Goal: Download file/media

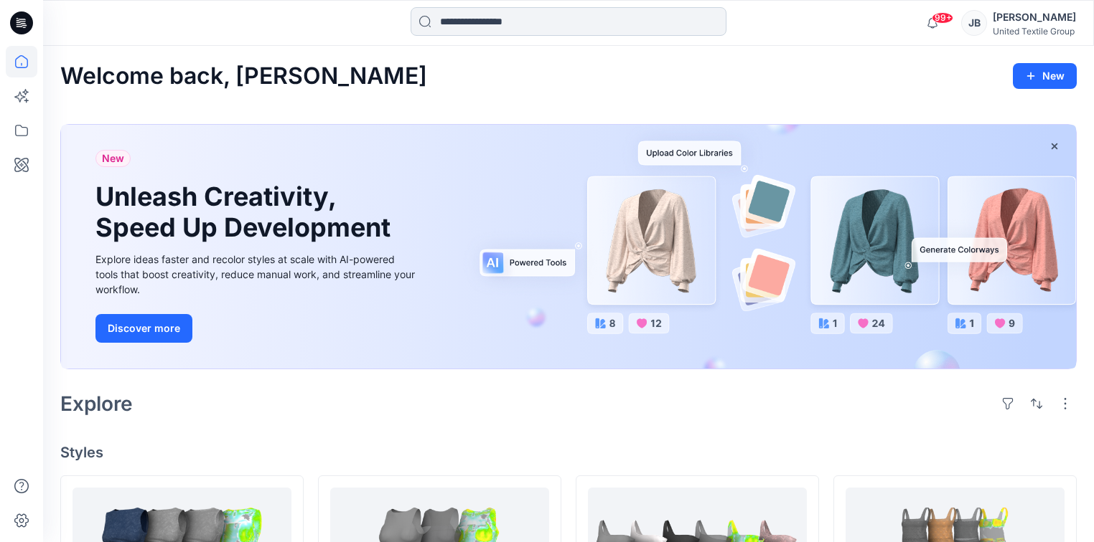
click at [457, 23] on input at bounding box center [568, 21] width 316 height 29
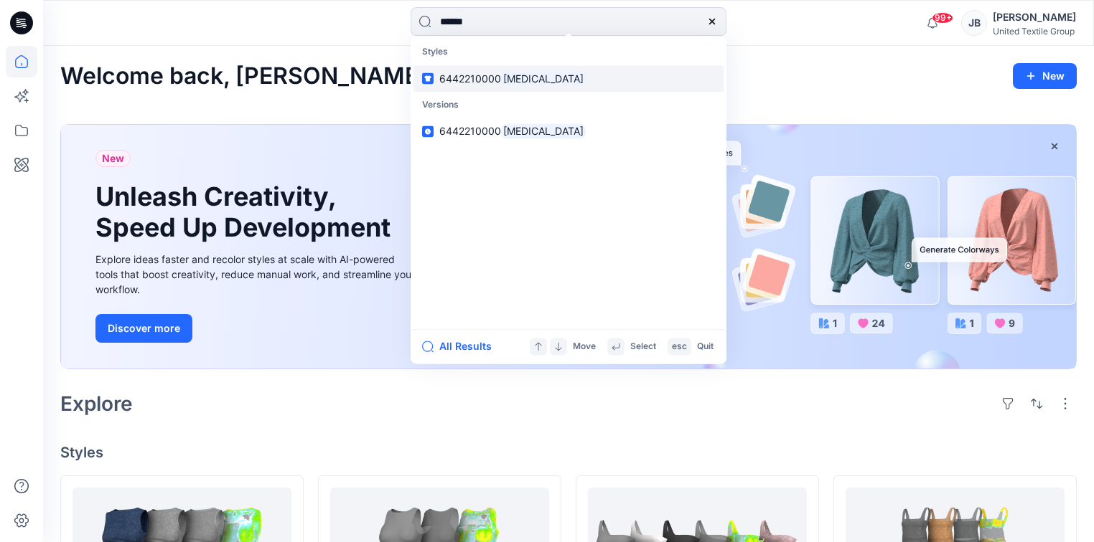
type input "******"
click at [499, 78] on span "6442210000" at bounding box center [470, 78] width 62 height 12
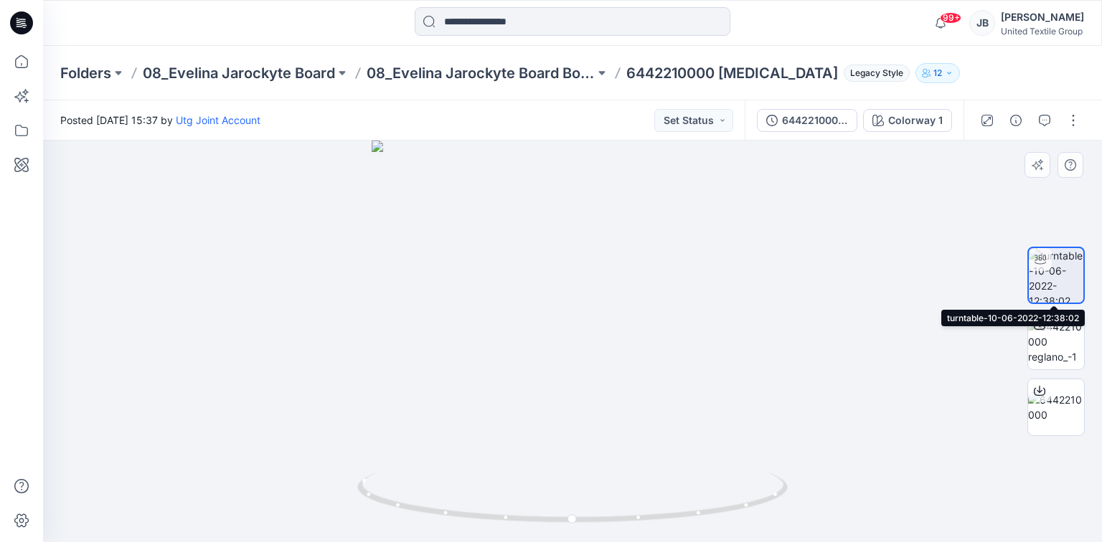
click at [1061, 260] on img at bounding box center [1056, 275] width 55 height 55
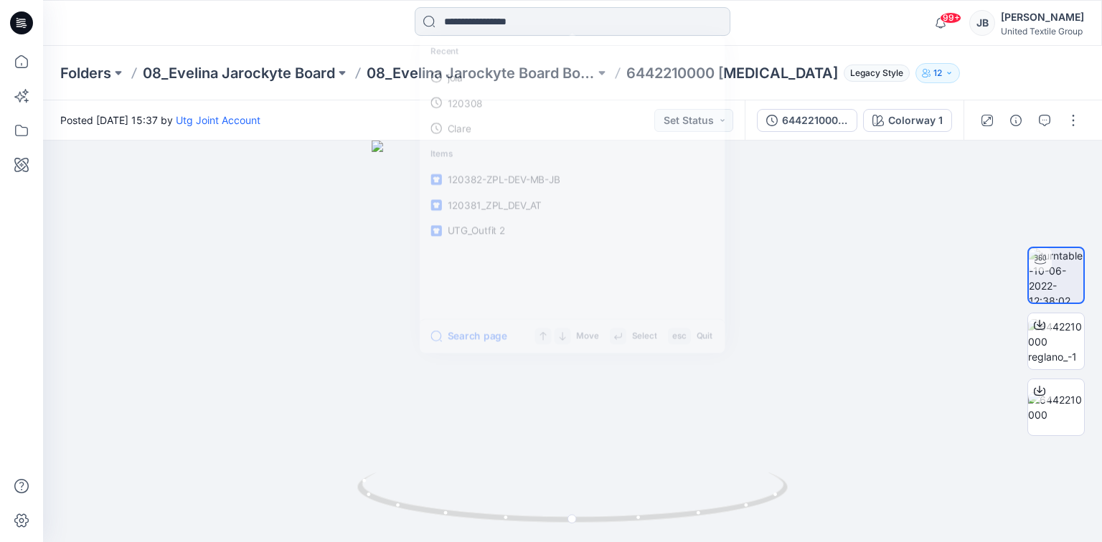
click at [457, 21] on input at bounding box center [573, 21] width 316 height 29
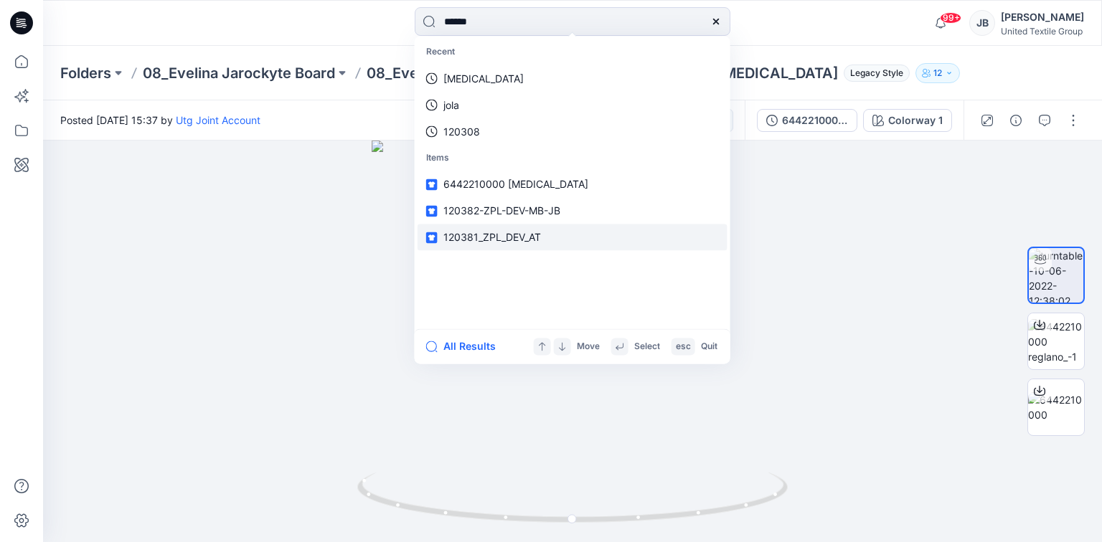
type input "*******"
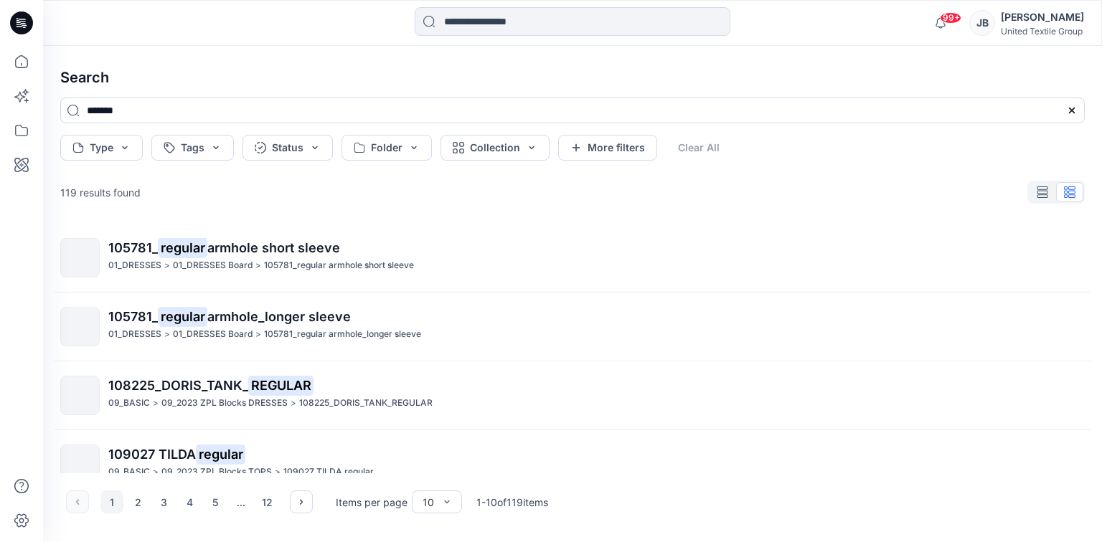
scroll to position [344, 0]
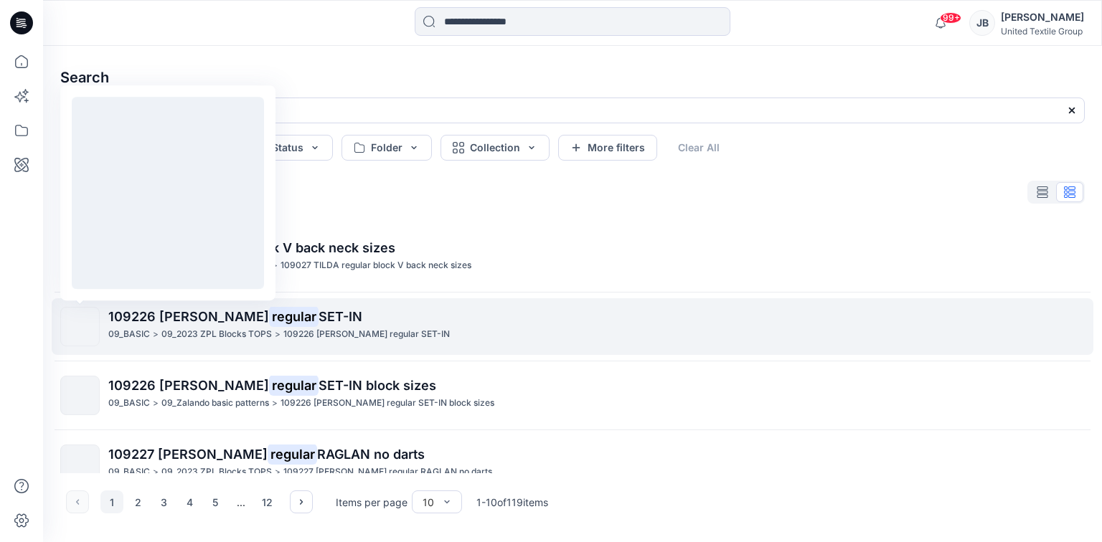
click at [80, 327] on img at bounding box center [80, 327] width 0 height 0
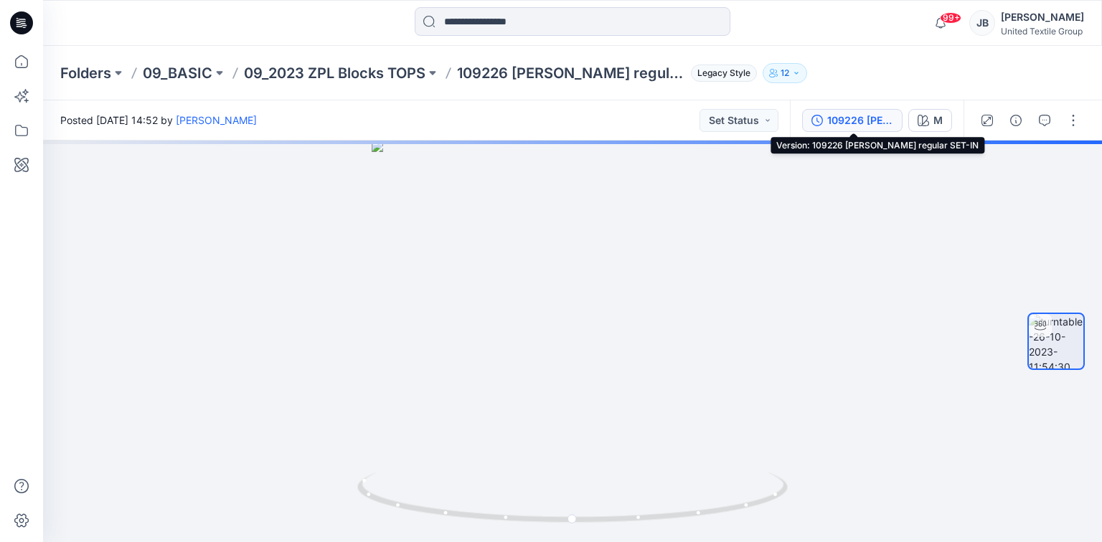
click at [815, 116] on icon "button" at bounding box center [817, 120] width 11 height 11
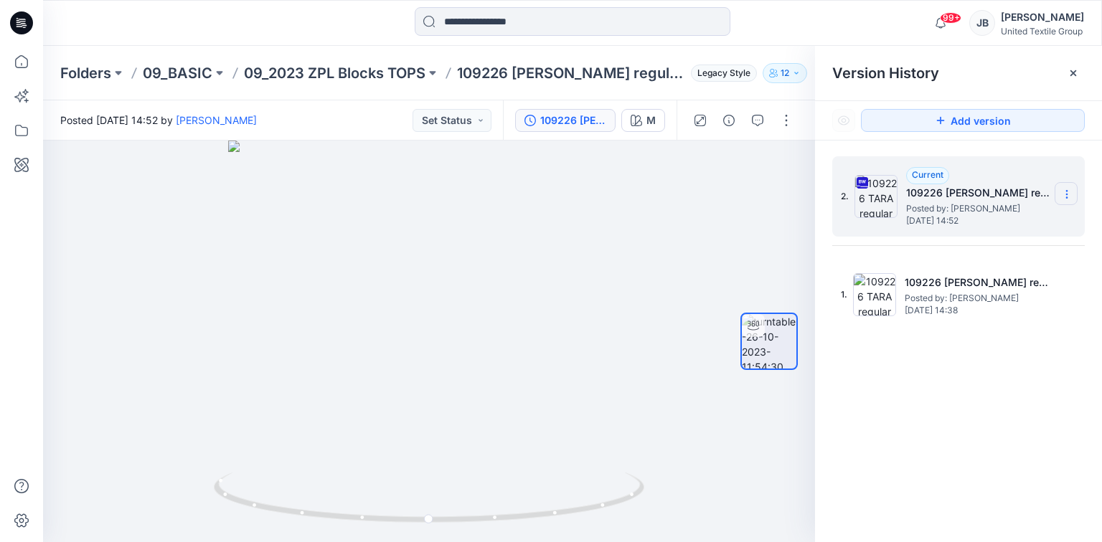
click at [1068, 196] on icon at bounding box center [1066, 194] width 11 height 11
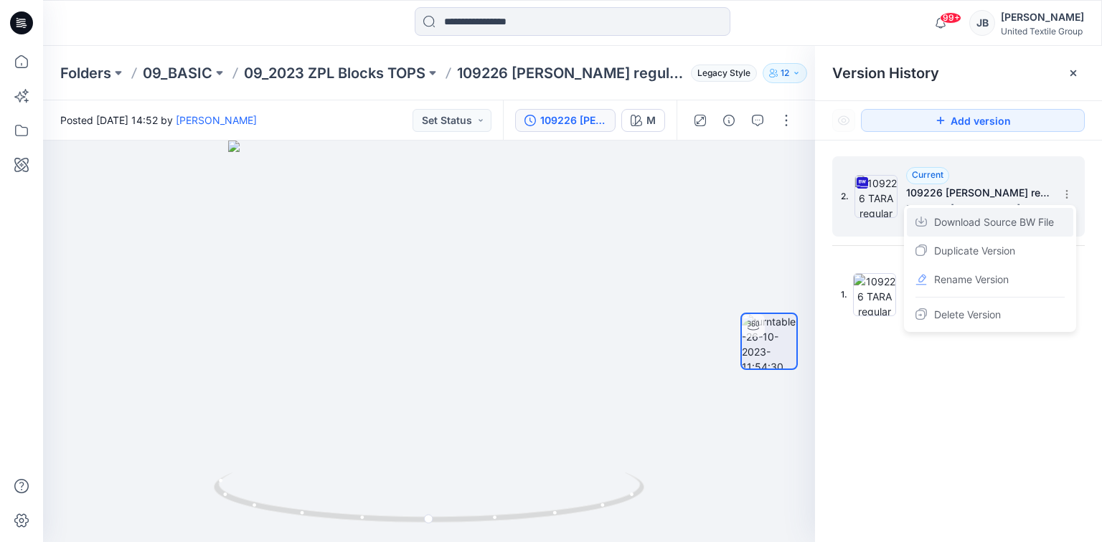
click at [962, 218] on span "Download Source BW File" at bounding box center [994, 222] width 120 height 17
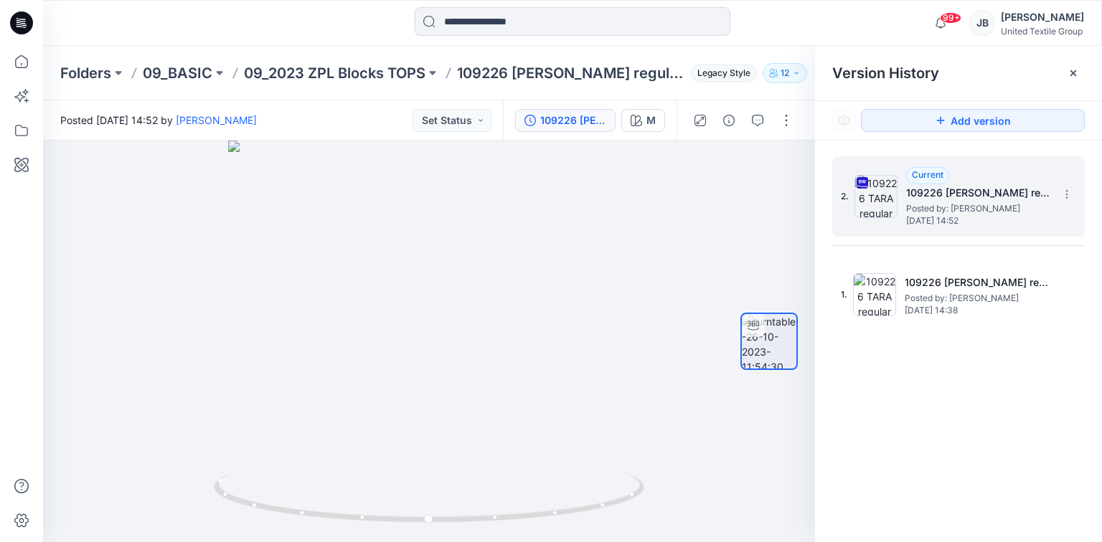
drag, startPoint x: 976, startPoint y: 450, endPoint x: 1058, endPoint y: 14, distance: 444.0
click at [992, 410] on div "2. Current 109226 [PERSON_NAME] regular SET-IN Posted by: [PERSON_NAME] [DATE] …" at bounding box center [958, 352] width 287 height 423
click at [539, 17] on input at bounding box center [573, 21] width 316 height 29
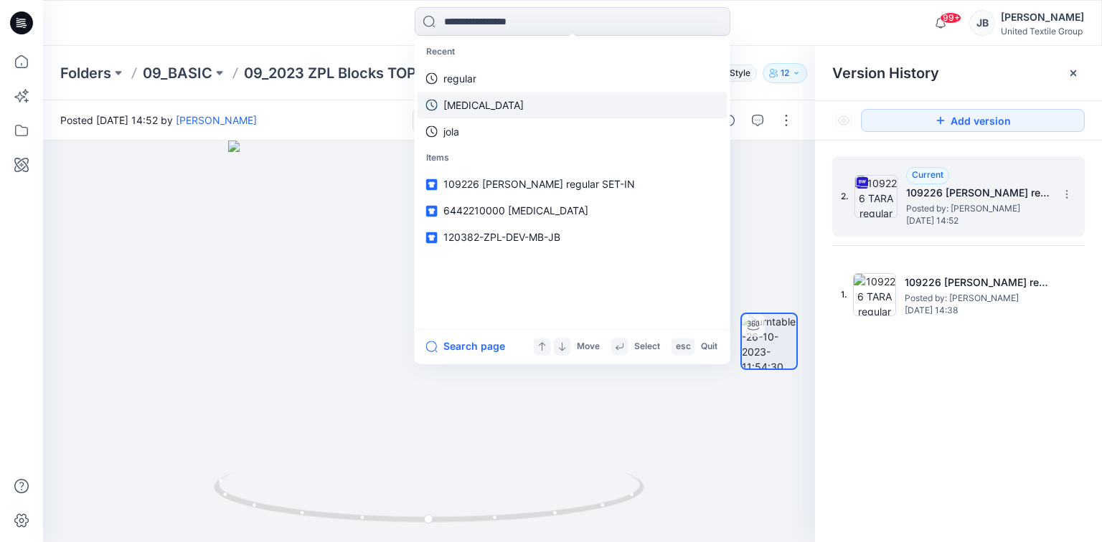
click at [453, 109] on p "[MEDICAL_DATA]" at bounding box center [483, 105] width 80 height 15
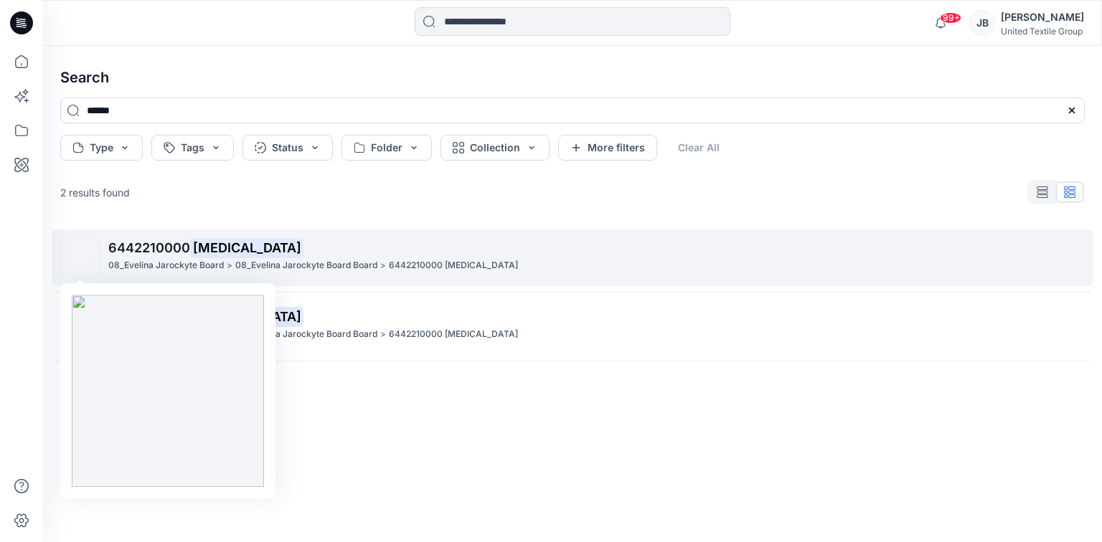
click at [80, 258] on img at bounding box center [80, 258] width 0 height 0
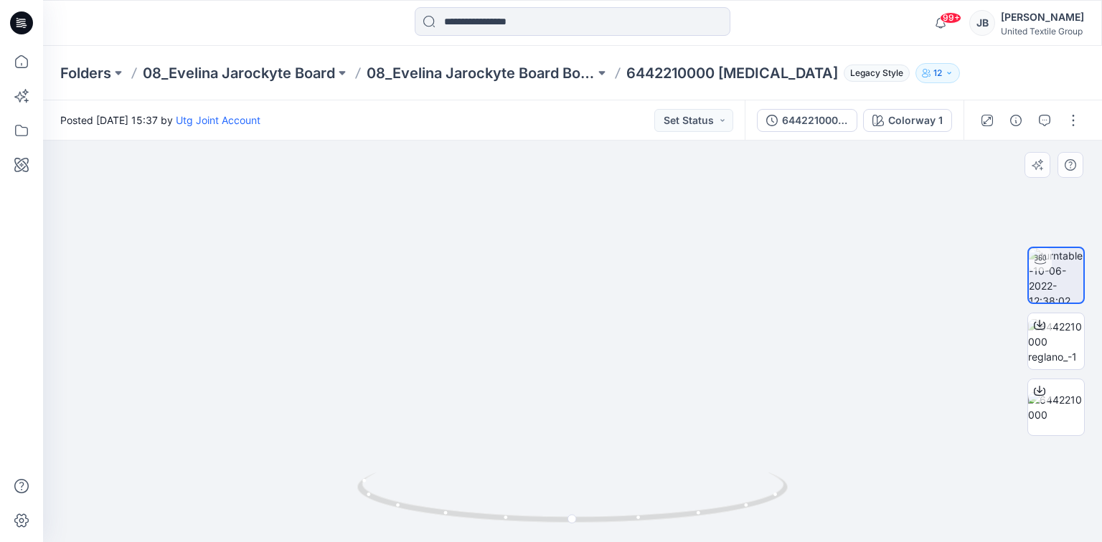
drag, startPoint x: 820, startPoint y: 233, endPoint x: 787, endPoint y: 447, distance: 216.4
drag, startPoint x: 574, startPoint y: 525, endPoint x: 574, endPoint y: 516, distance: 8.6
click at [574, 516] on icon at bounding box center [574, 500] width 434 height 54
click at [830, 126] on div "6442210000 [MEDICAL_DATA]" at bounding box center [815, 121] width 66 height 16
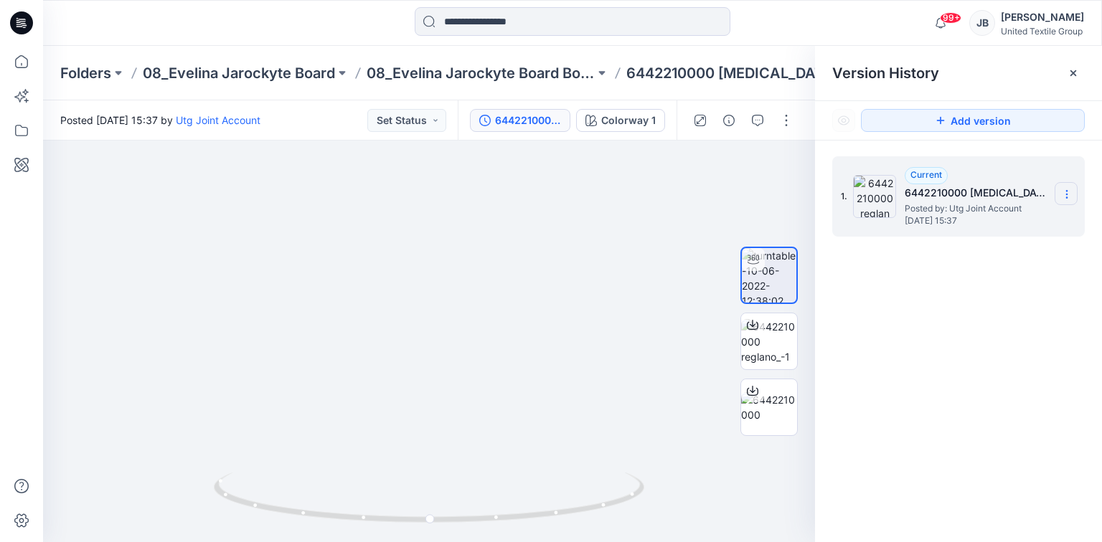
click at [1068, 197] on icon at bounding box center [1066, 194] width 11 height 11
click at [557, 14] on input at bounding box center [573, 21] width 316 height 29
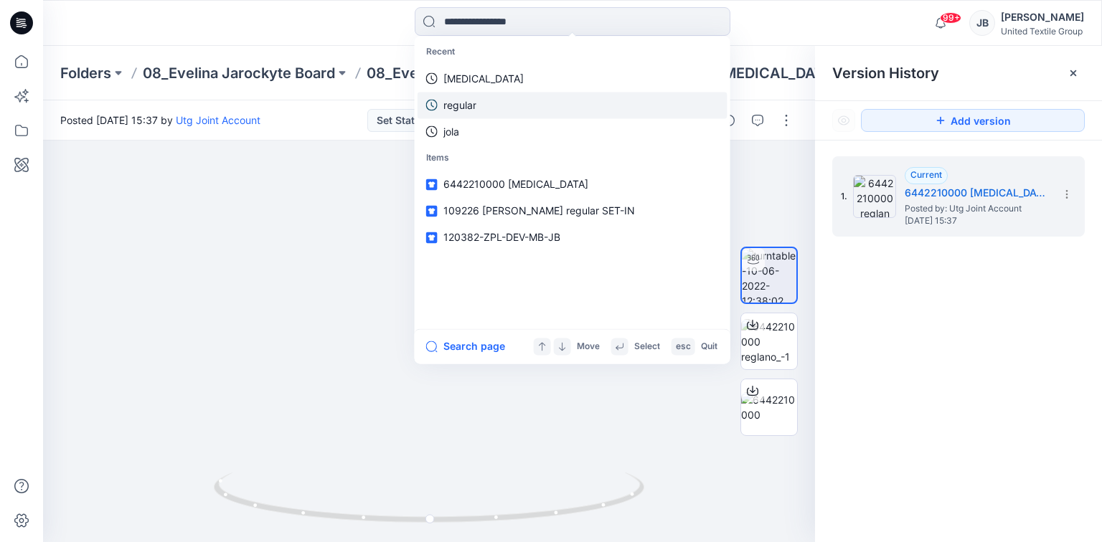
click at [458, 105] on p "regular" at bounding box center [459, 105] width 33 height 15
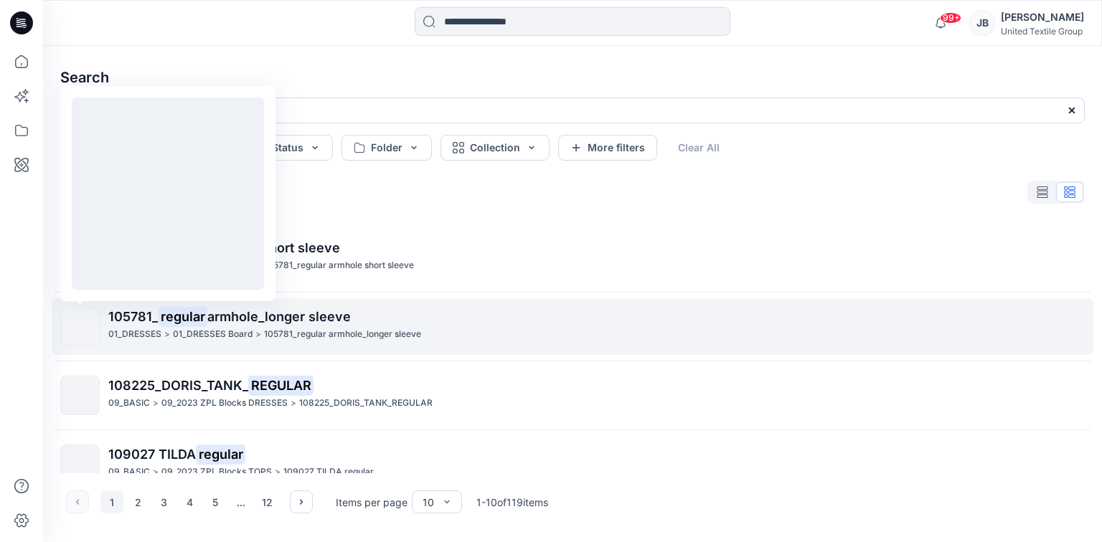
click at [80, 327] on img at bounding box center [80, 327] width 0 height 0
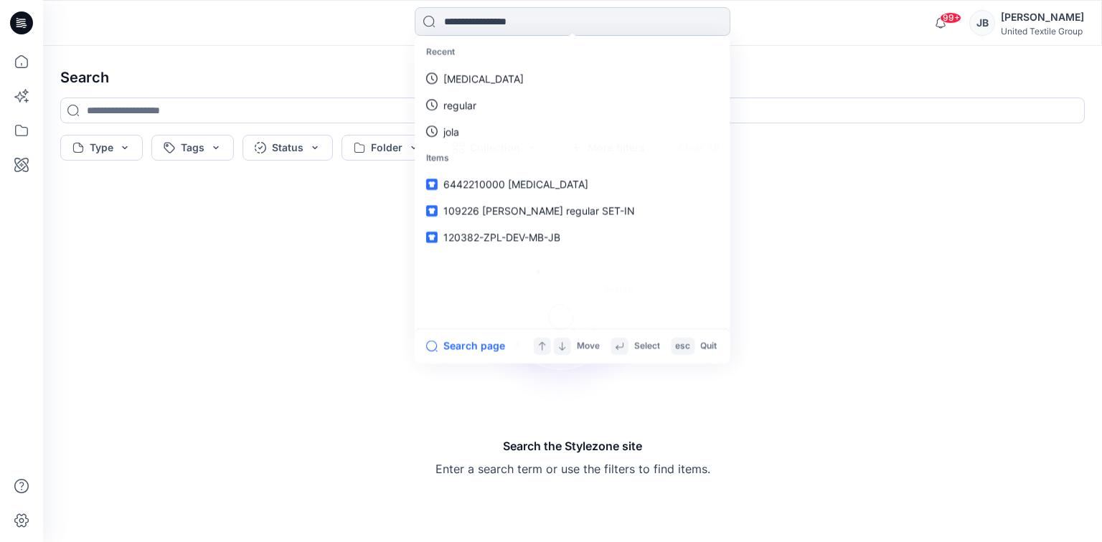
click at [514, 20] on input at bounding box center [573, 21] width 316 height 29
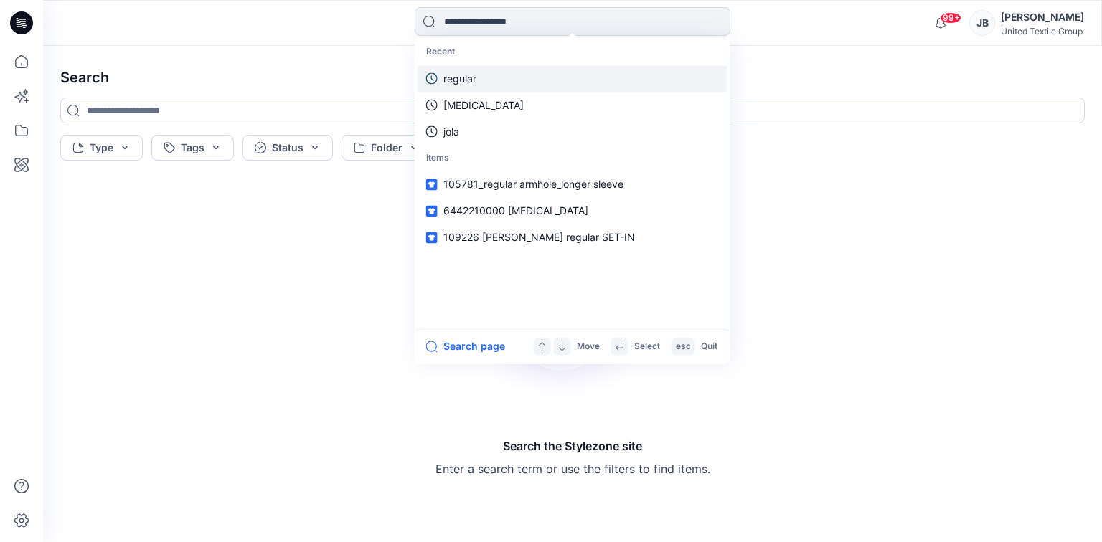
click at [471, 80] on p "regular" at bounding box center [459, 78] width 33 height 15
type input "*******"
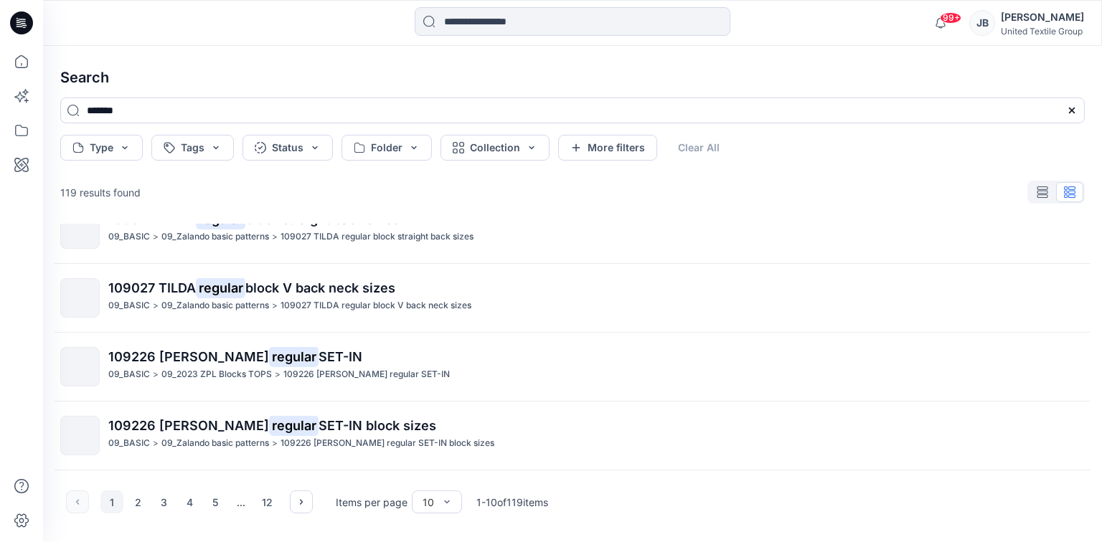
scroll to position [438, 0]
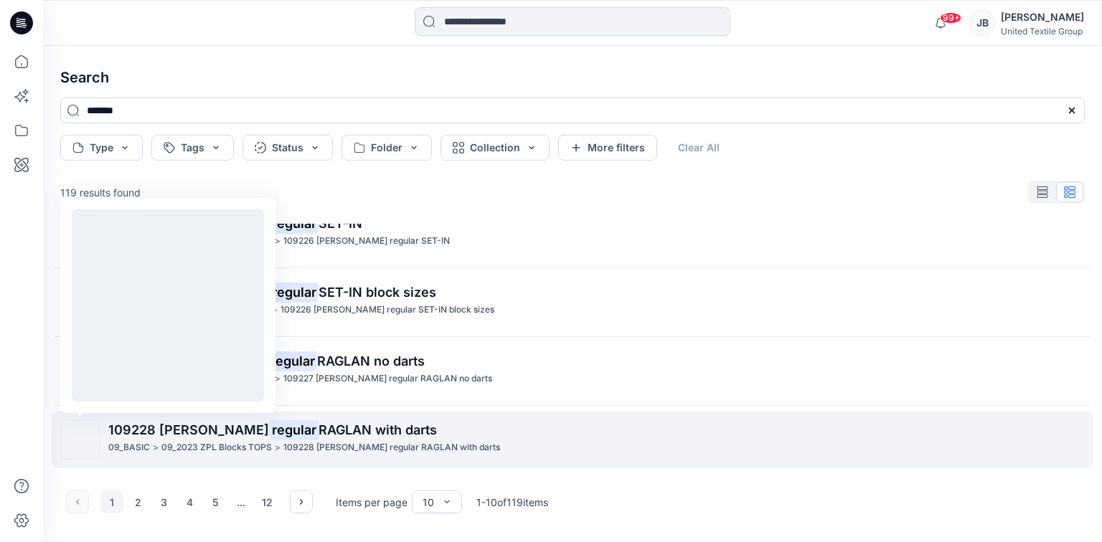
click at [80, 441] on img at bounding box center [80, 441] width 0 height 0
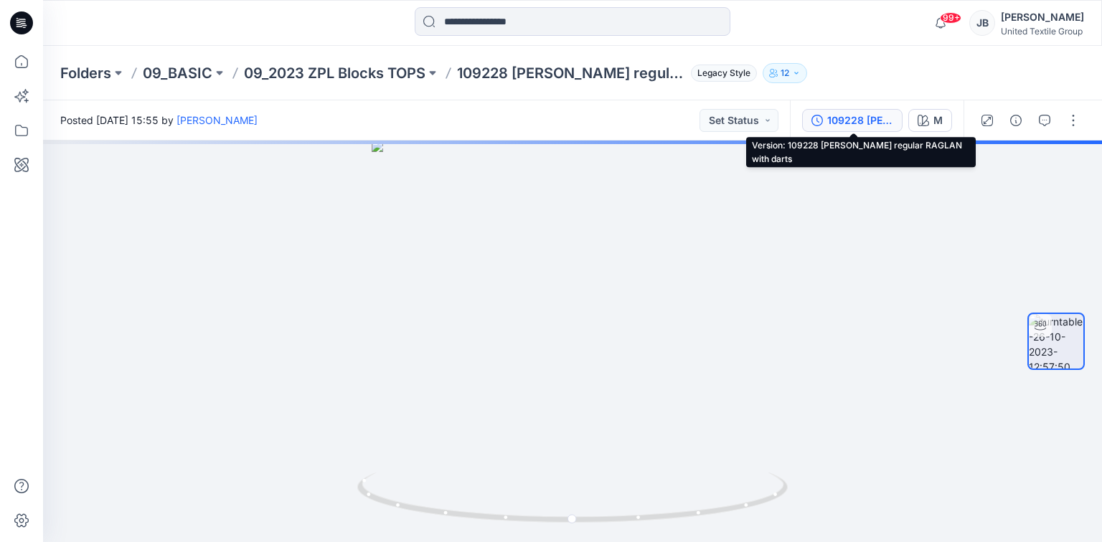
click at [845, 118] on div "109228 [PERSON_NAME] regular RAGLAN with darts" at bounding box center [860, 121] width 66 height 16
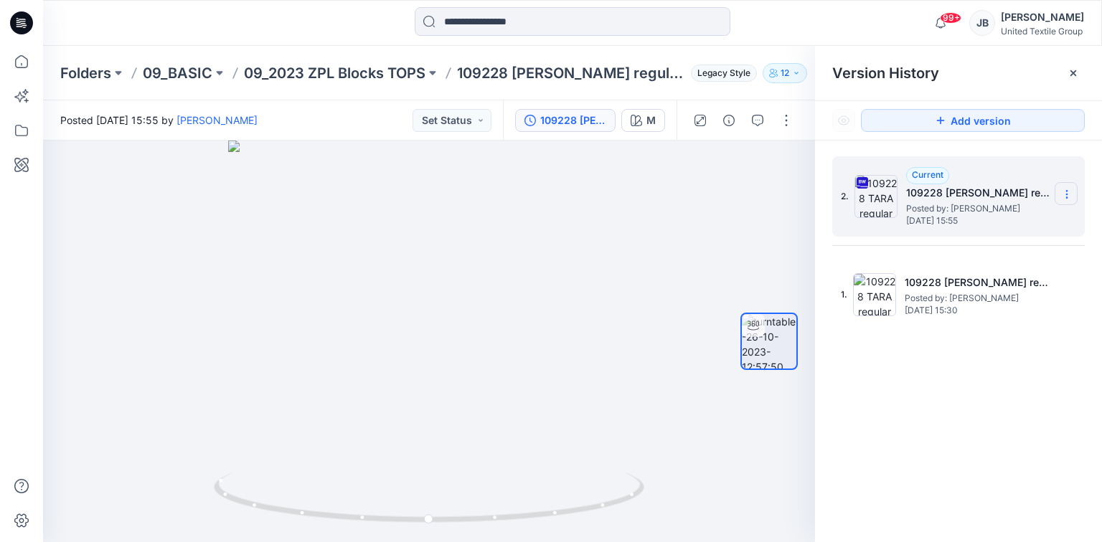
click at [1068, 189] on icon at bounding box center [1066, 194] width 11 height 11
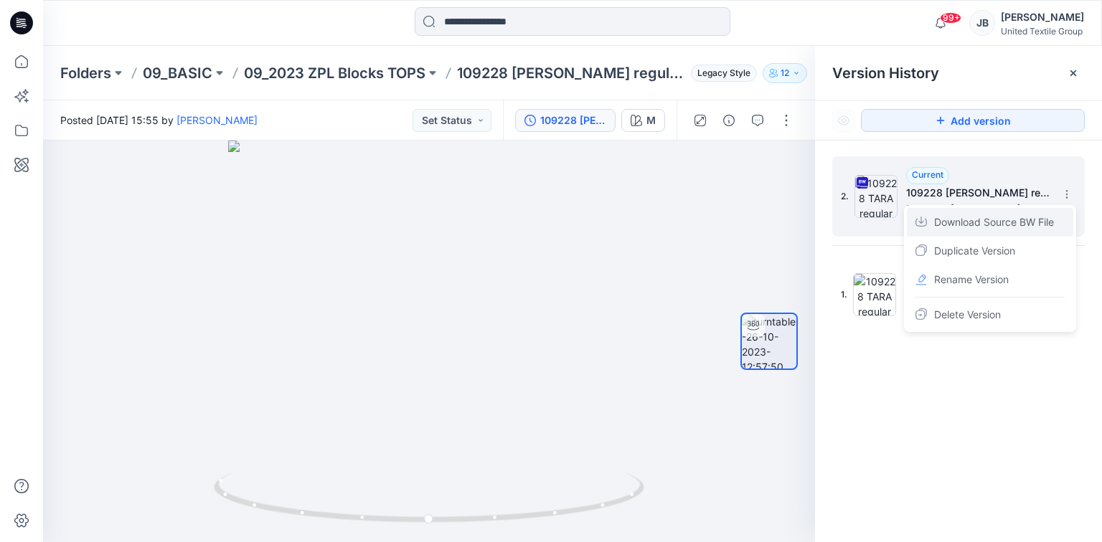
click at [965, 219] on span "Download Source BW File" at bounding box center [994, 222] width 120 height 17
